Goal: Transaction & Acquisition: Purchase product/service

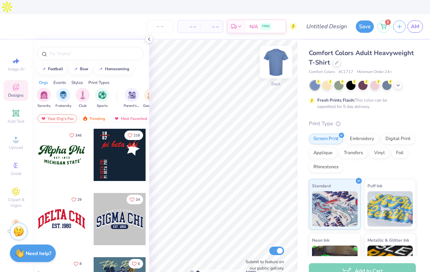
click at [278, 49] on img at bounding box center [276, 62] width 28 height 28
click at [388, 52] on div "Comfort Colors Adult Heavyweight T-Shirt" at bounding box center [362, 57] width 107 height 19
click at [381, 49] on span "Comfort Colors Adult Heavyweight T-Shirt" at bounding box center [361, 58] width 105 height 18
click at [150, 38] on icon at bounding box center [149, 39] width 6 height 6
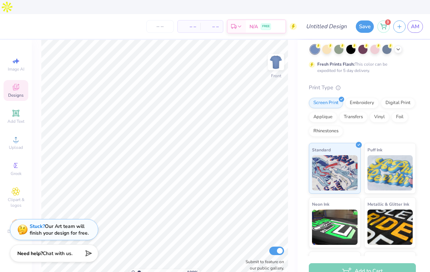
scroll to position [82, 0]
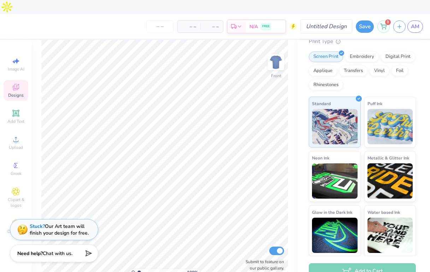
drag, startPoint x: 282, startPoint y: 45, endPoint x: 305, endPoint y: 17, distance: 37.1
click at [282, 55] on img at bounding box center [276, 62] width 14 height 14
click at [321, 19] on input "Design Title" at bounding box center [334, 26] width 35 height 14
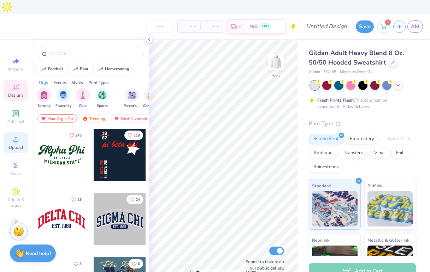
click at [12, 132] on div "Upload" at bounding box center [16, 142] width 25 height 21
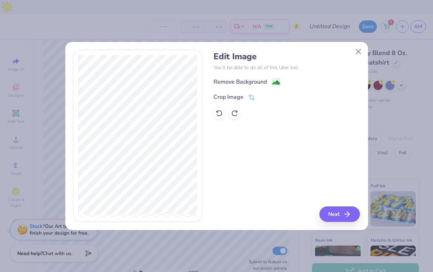
click at [345, 223] on div "Edit Image You’ll be able to do all of this later too. Remove Background Crop I…" at bounding box center [216, 140] width 303 height 180
click at [345, 217] on button "Next" at bounding box center [341, 215] width 41 height 16
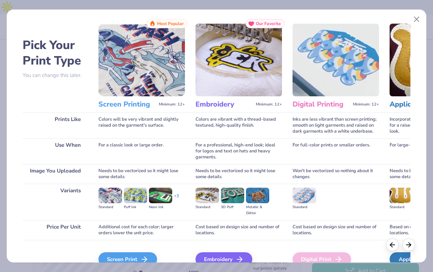
scroll to position [44, 0]
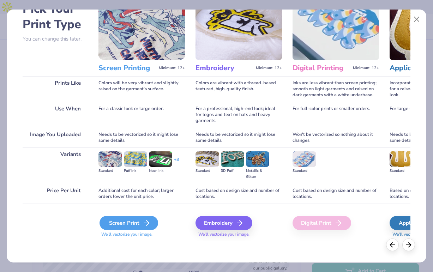
click at [130, 218] on div "Screen Print" at bounding box center [129, 223] width 59 height 14
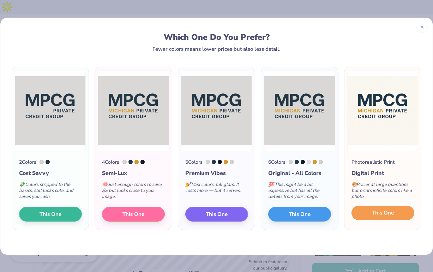
click at [359, 214] on button "This One" at bounding box center [383, 213] width 63 height 15
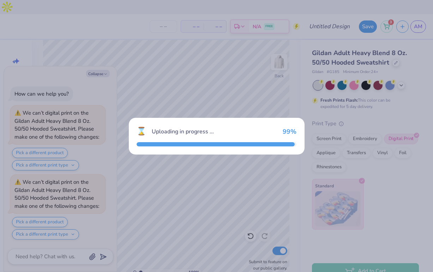
scroll to position [63, 0]
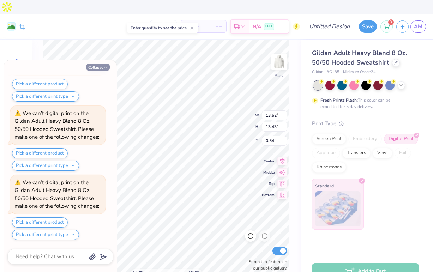
click at [104, 67] on icon "button" at bounding box center [105, 68] width 4 height 4
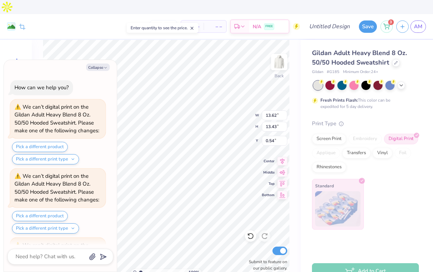
scroll to position [132, 0]
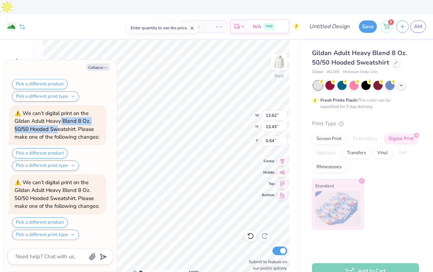
drag, startPoint x: 58, startPoint y: 127, endPoint x: 61, endPoint y: 124, distance: 4.0
click at [61, 123] on div "We can’t digital print on the Gildan Adult Heavy Blend 8 Oz. 50/50 Hooded Sweat…" at bounding box center [56, 125] width 85 height 31
click at [62, 236] on button "Pick a different print type" at bounding box center [45, 235] width 67 height 10
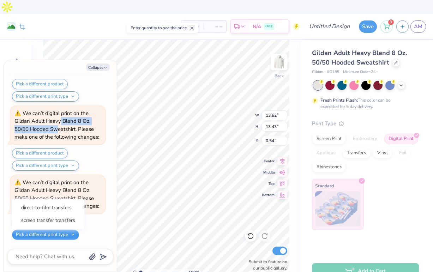
click at [63, 235] on button "Pick a different print type" at bounding box center [45, 235] width 67 height 10
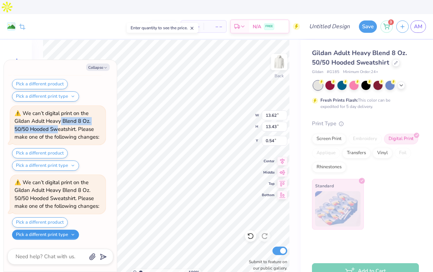
click at [71, 232] on button "Pick a different print type" at bounding box center [45, 235] width 67 height 10
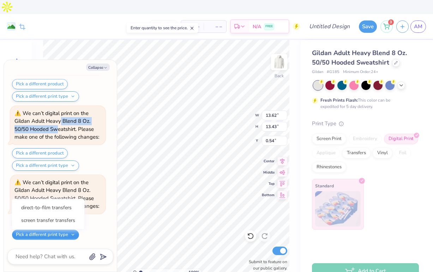
click at [71, 232] on button "Pick a different print type" at bounding box center [45, 235] width 67 height 10
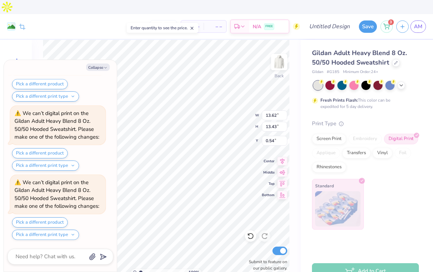
click at [64, 227] on div "Pick a different product Pick a different print type direct-to-film transfers s…" at bounding box center [59, 229] width 94 height 23
click at [64, 232] on button "Pick a different print type" at bounding box center [45, 235] width 67 height 10
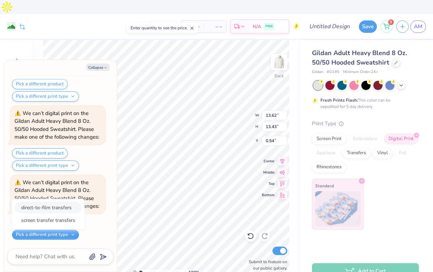
click at [58, 212] on button "direct-to-film transfers" at bounding box center [48, 208] width 67 height 12
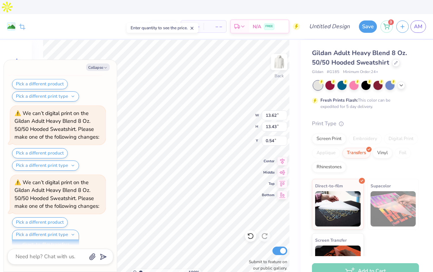
scroll to position [142, 0]
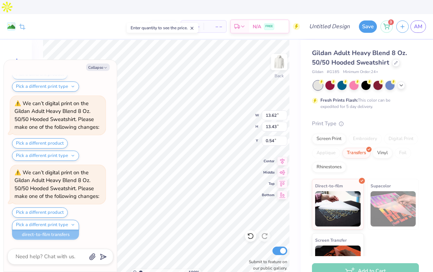
click at [100, 229] on div "Pick a different product Pick a different print type direct-to-film transfers s…" at bounding box center [59, 224] width 94 height 32
click at [326, 133] on div "Screen Print" at bounding box center [329, 138] width 34 height 11
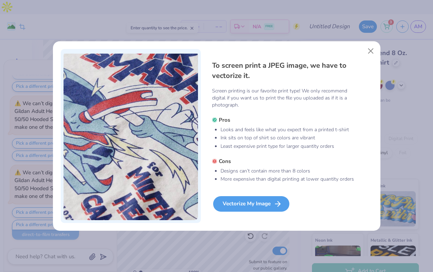
click at [264, 201] on div "Vectorize My Image" at bounding box center [251, 204] width 76 height 16
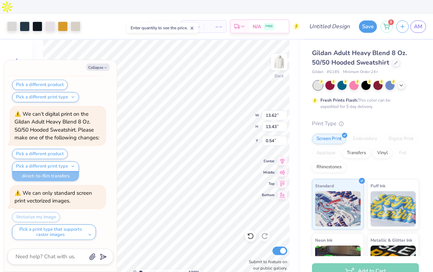
scroll to position [191, 0]
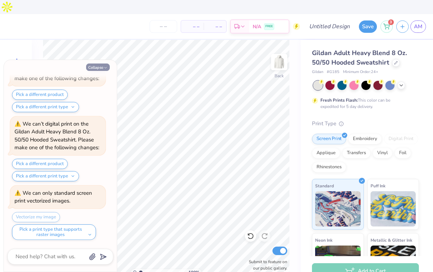
click at [95, 68] on button "Collapse" at bounding box center [98, 67] width 24 height 7
type textarea "x"
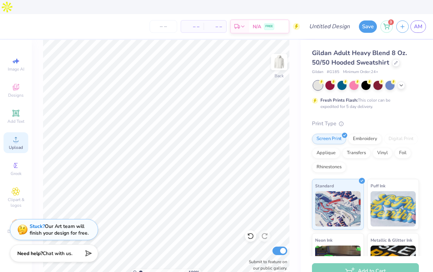
click at [16, 145] on span "Upload" at bounding box center [16, 148] width 14 height 6
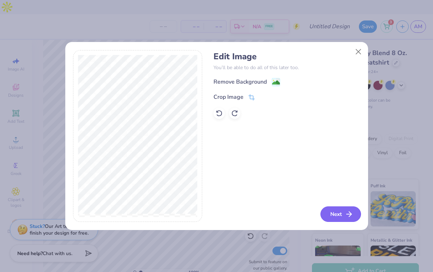
click at [326, 215] on button "Next" at bounding box center [341, 215] width 41 height 16
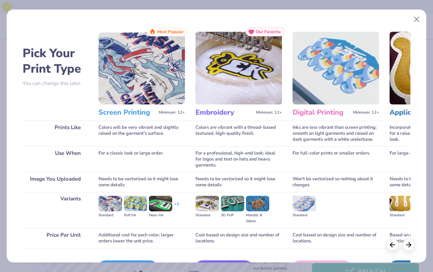
scroll to position [44, 0]
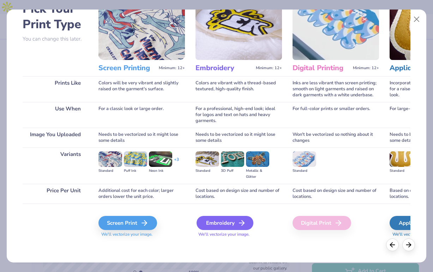
click at [238, 228] on div "Embroidery" at bounding box center [225, 223] width 57 height 14
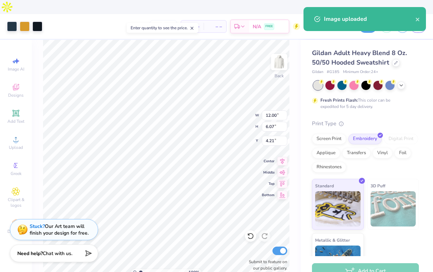
type input "5.08"
type input "2.57"
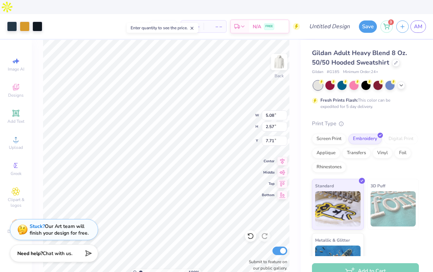
type input "3.00"
type input "2.47"
type input "1.25"
type input "3.00"
type input "3.06"
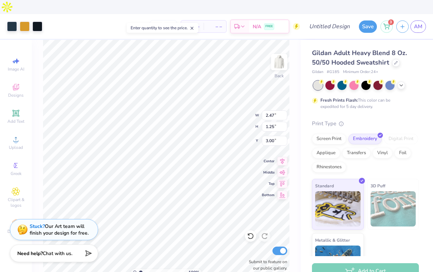
type input "1.55"
type input "2.60"
type input "1.32"
click at [155, 20] on input "number" at bounding box center [164, 26] width 28 height 13
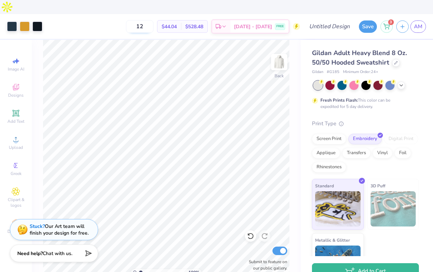
click at [154, 20] on input "12" at bounding box center [140, 26] width 28 height 13
type input "12"
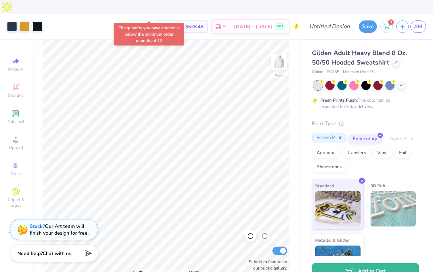
click at [328, 133] on div "Screen Print" at bounding box center [329, 138] width 34 height 11
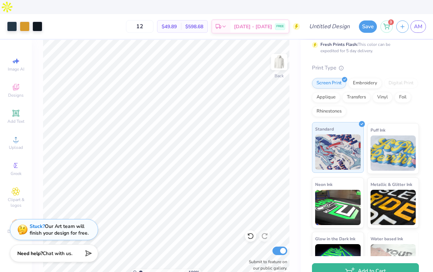
scroll to position [58, 0]
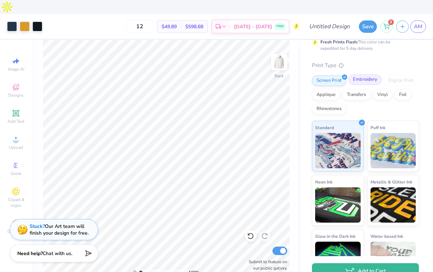
click at [354, 75] on div "Embroidery" at bounding box center [366, 80] width 34 height 11
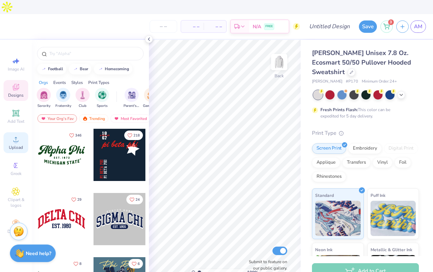
click at [22, 145] on span "Upload" at bounding box center [16, 148] width 14 height 6
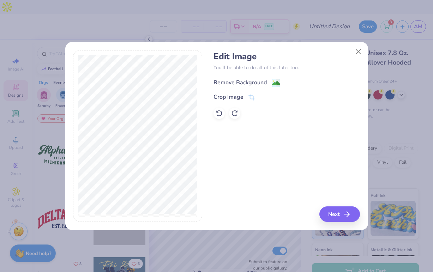
click at [259, 80] on div "Remove Background" at bounding box center [240, 82] width 53 height 8
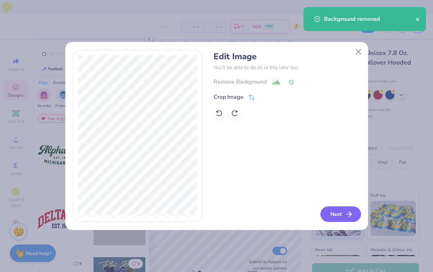
click at [333, 222] on button "Next" at bounding box center [341, 215] width 41 height 16
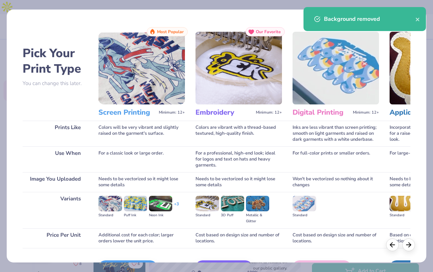
scroll to position [44, 0]
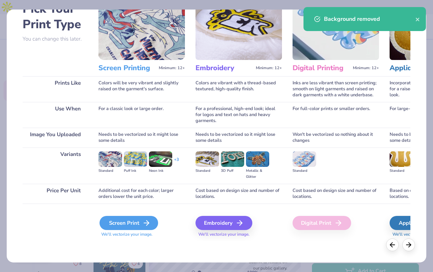
click at [120, 227] on div "Screen Print" at bounding box center [129, 223] width 59 height 14
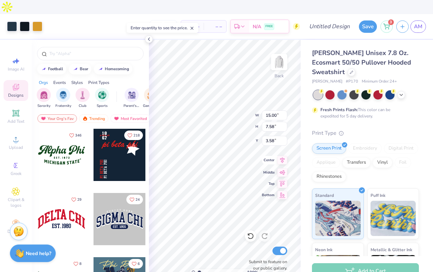
type input "0.58"
type input "0.29"
type input "10.87"
type input "4.04"
type input "2.04"
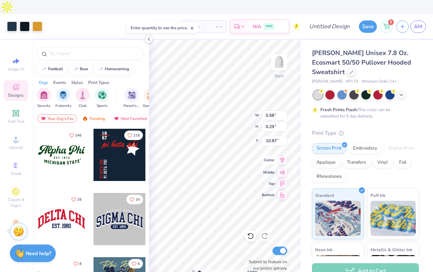
type input "9.12"
type input "6.88"
type input "2.55"
type input "1.29"
type input "3.00"
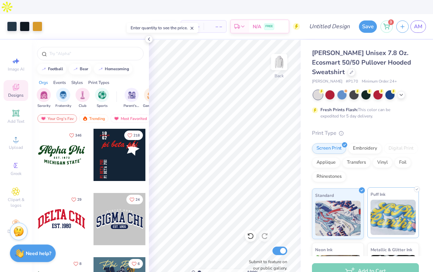
click at [374, 206] on img at bounding box center [394, 217] width 46 height 35
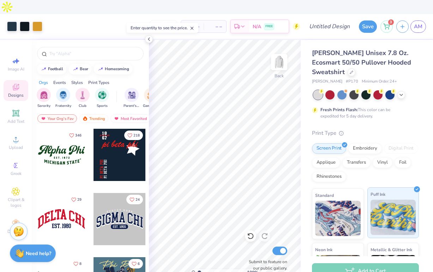
click at [374, 206] on img at bounding box center [394, 217] width 46 height 35
click at [359, 142] on div "Embroidery" at bounding box center [366, 147] width 34 height 11
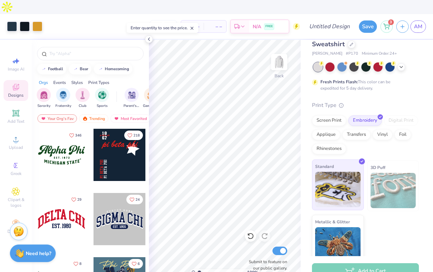
scroll to position [37, 0]
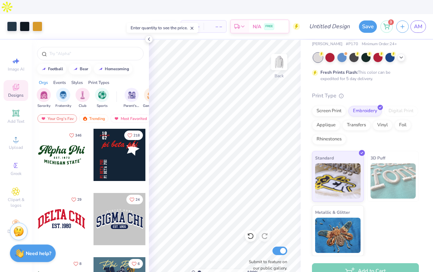
click at [388, 174] on img at bounding box center [394, 180] width 46 height 35
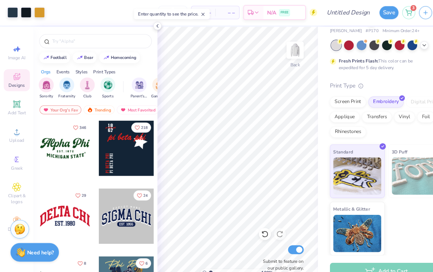
click at [353, 263] on div "Add to Cart" at bounding box center [365, 271] width 107 height 16
click at [352, 263] on div "Add to Cart" at bounding box center [365, 271] width 107 height 16
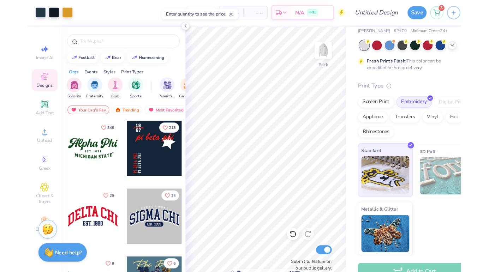
scroll to position [0, 0]
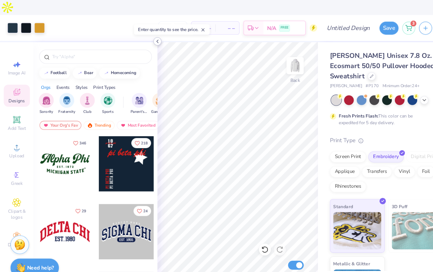
click at [148, 41] on icon at bounding box center [149, 39] width 6 height 6
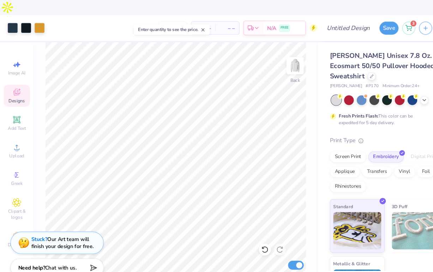
click at [190, 20] on div "– – Per Item" at bounding box center [192, 26] width 23 height 12
click at [173, 20] on input "number" at bounding box center [164, 26] width 28 height 13
type input "12"
click at [335, 142] on div "Screen Print" at bounding box center [329, 147] width 34 height 11
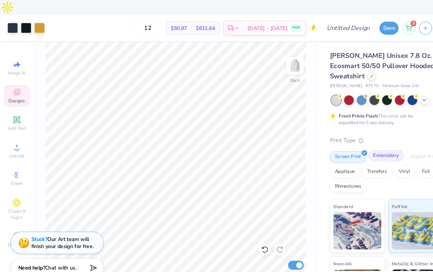
click at [354, 142] on div "Embroidery" at bounding box center [366, 147] width 34 height 11
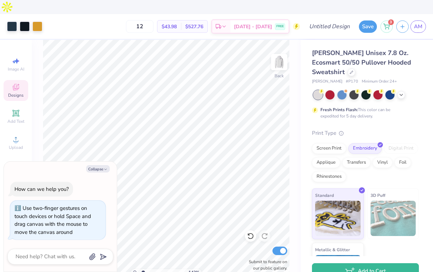
click at [143, 269] on input "range" at bounding box center [163, 272] width 48 height 6
type input "1.59"
click at [143, 269] on input "range" at bounding box center [163, 272] width 48 height 6
click at [335, 19] on input "Design Title" at bounding box center [338, 26] width 35 height 14
type input "M"
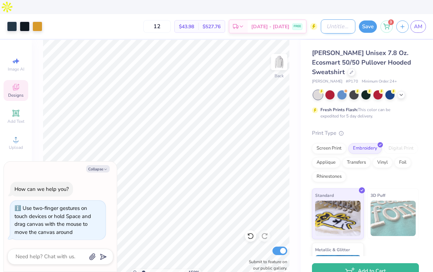
type textarea "x"
type input "MP"
type textarea "x"
type input "MPC"
type textarea "x"
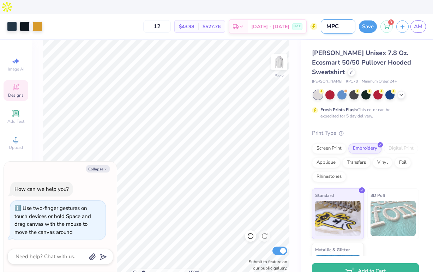
type input "MPCG"
type textarea "x"
type input "MPCG"
click at [397, 107] on div "Fresh Prints Flash: This color can be expedited for 5 day delivery." at bounding box center [364, 113] width 87 height 13
click at [365, 19] on button "Save" at bounding box center [368, 25] width 18 height 12
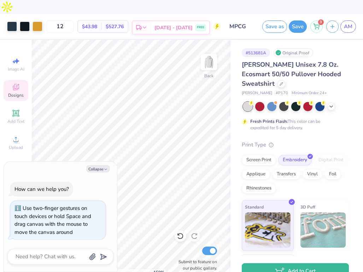
type textarea "x"
type input "1"
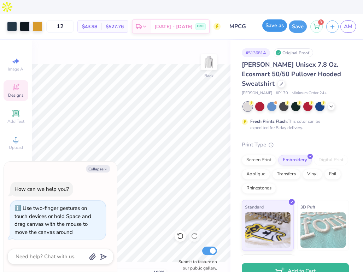
click at [283, 19] on button "Save as" at bounding box center [274, 25] width 25 height 12
click at [296, 19] on button "Save" at bounding box center [297, 25] width 18 height 12
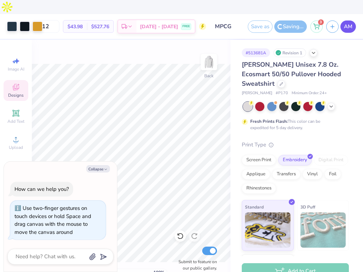
click at [349, 23] on span "AM" at bounding box center [348, 27] width 8 height 8
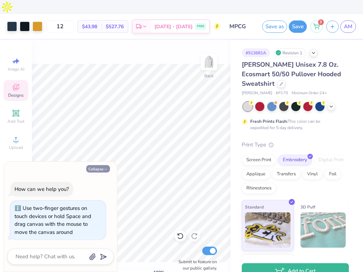
click at [97, 168] on button "Collapse" at bounding box center [98, 168] width 24 height 7
type textarea "x"
